Goal: Information Seeking & Learning: Learn about a topic

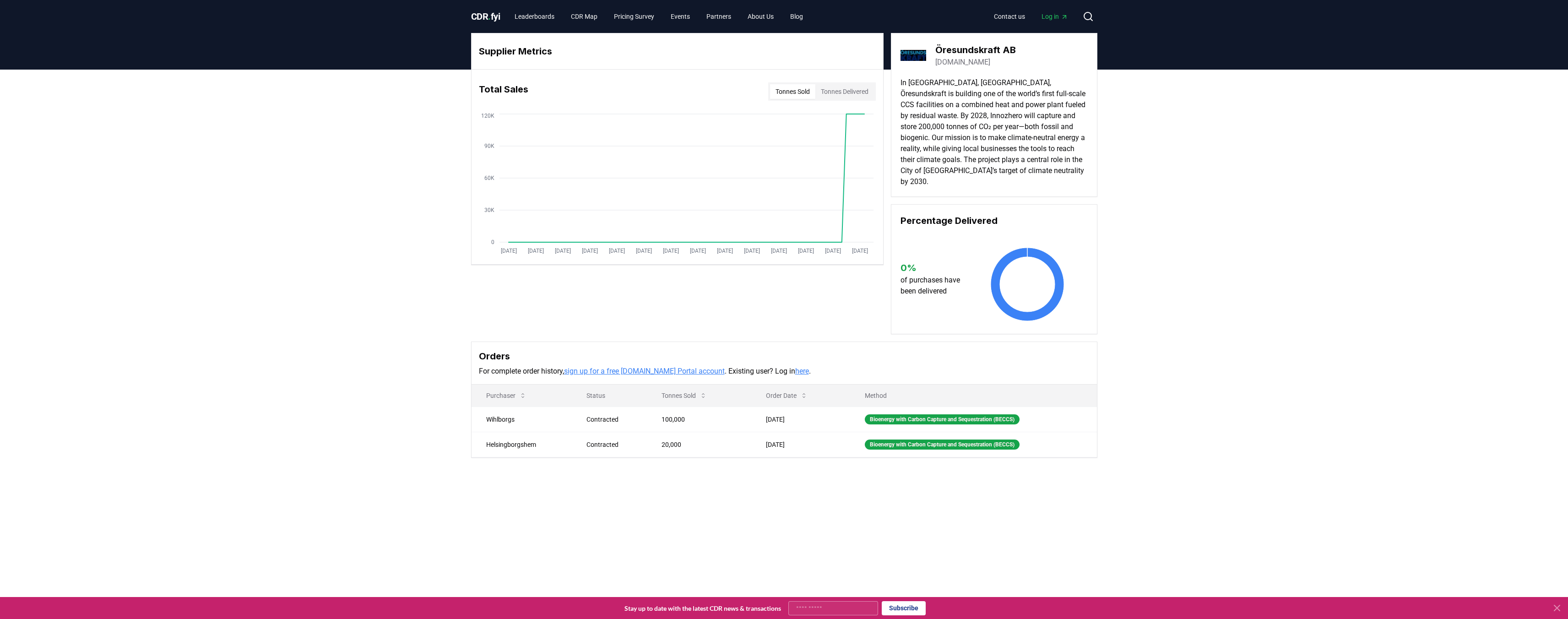
click at [341, 405] on div "Supplier Metrics Total Sales Tonnes Sold Tonnes Delivered [DATE] [DATE] [DATE] …" at bounding box center [784, 281] width 1568 height 425
